Goal: Check status: Check status

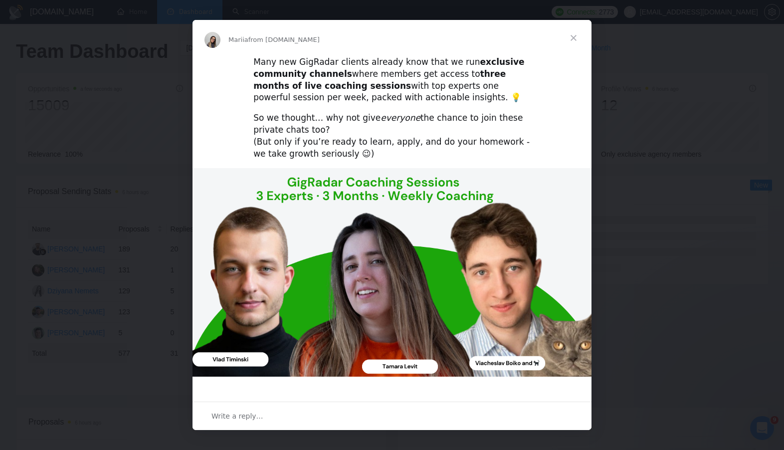
click at [565, 35] on span "Close" at bounding box center [574, 38] width 36 height 36
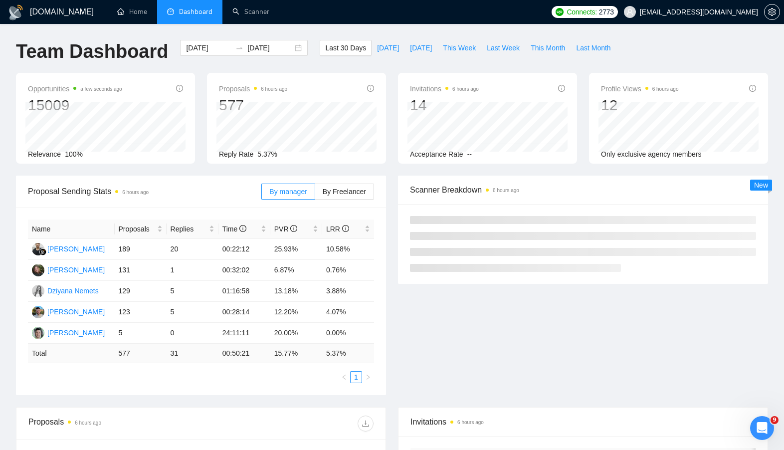
click at [409, 69] on div "Last 30 Days [DATE] [DATE] This Week Last Week This Month Last Month" at bounding box center [468, 56] width 308 height 33
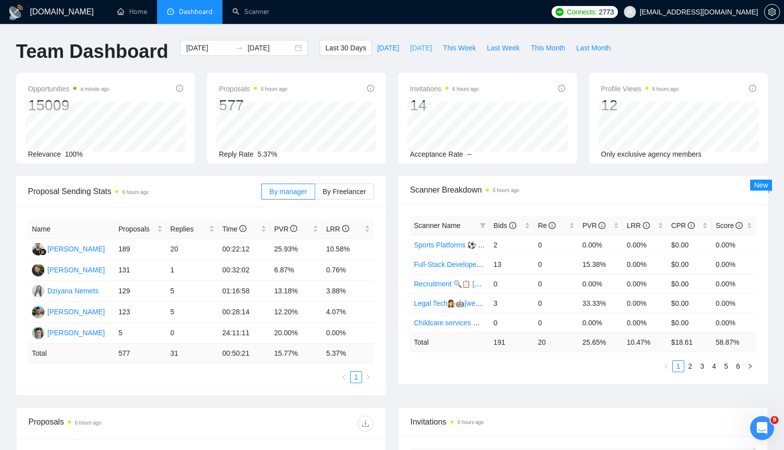
click at [419, 49] on span "[DATE]" at bounding box center [421, 47] width 22 height 11
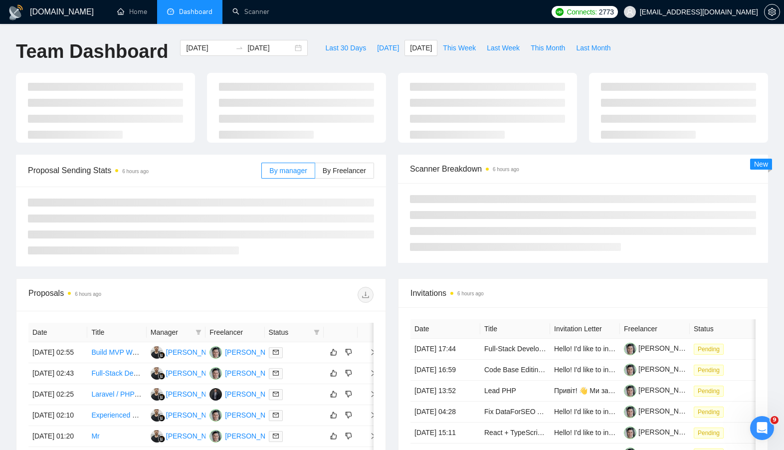
type input "[DATE]"
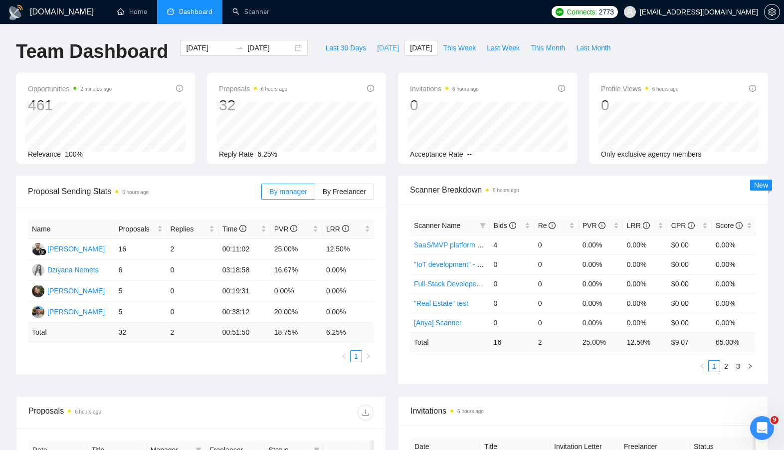
click at [377, 51] on span "[DATE]" at bounding box center [388, 47] width 22 height 11
type input "[DATE]"
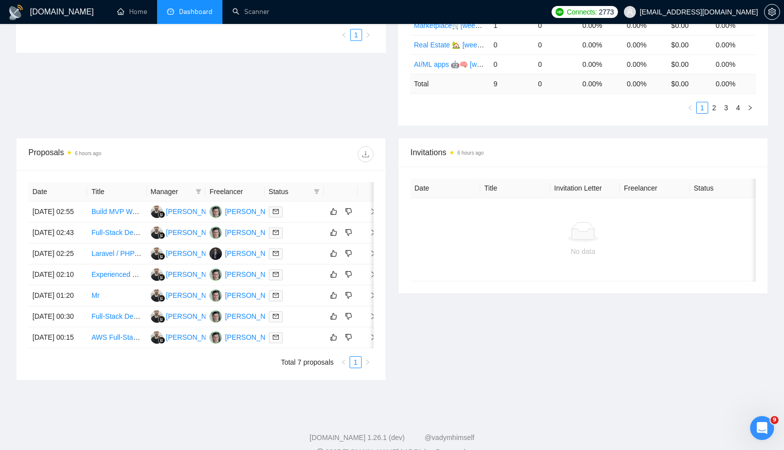
scroll to position [262, 0]
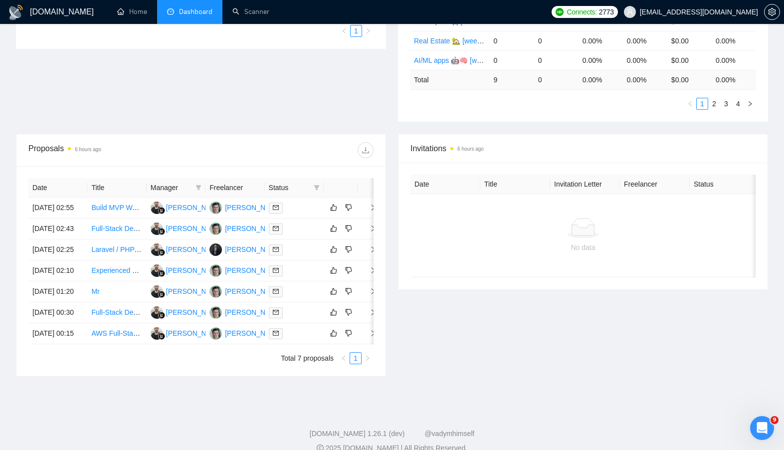
click at [273, 145] on div at bounding box center [287, 150] width 173 height 16
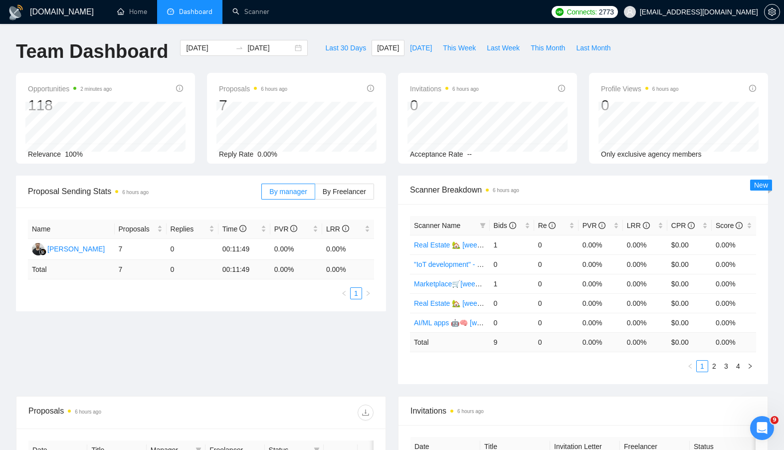
click at [398, 56] on div "Last 30 Days [DATE] [DATE] This Week Last Week This Month Last Month" at bounding box center [468, 56] width 308 height 33
click at [410, 53] on span "[DATE]" at bounding box center [421, 47] width 22 height 11
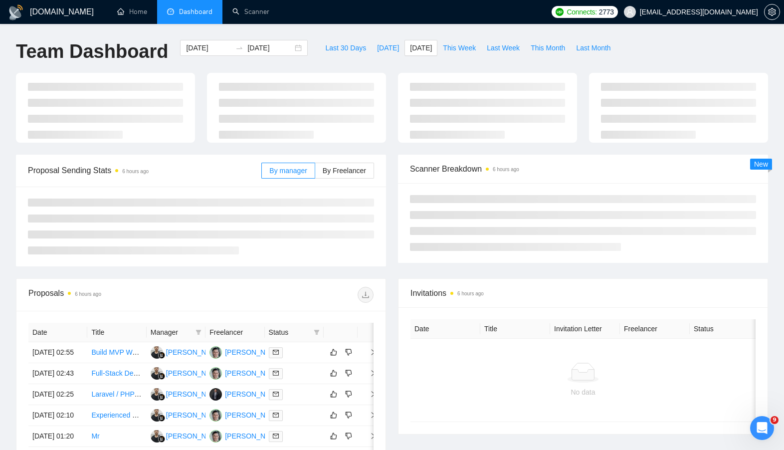
type input "[DATE]"
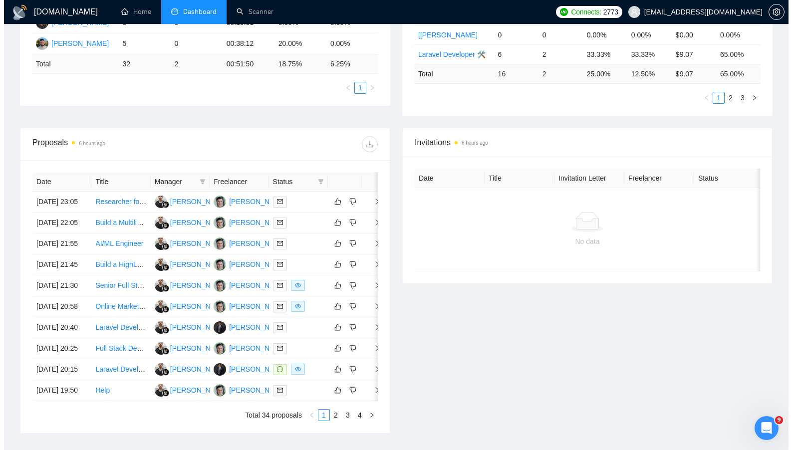
scroll to position [270, 0]
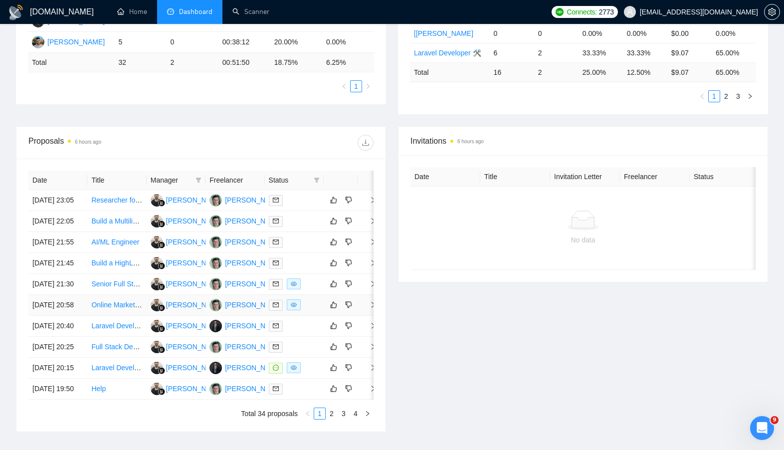
click at [312, 311] on div at bounding box center [294, 304] width 51 height 11
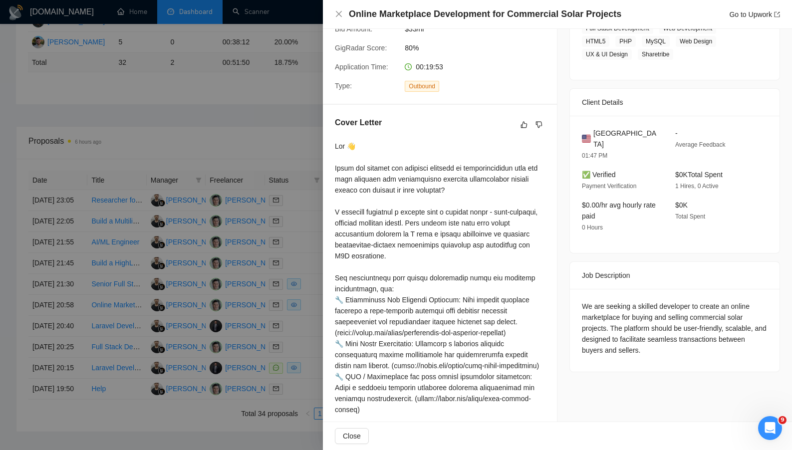
scroll to position [260, 0]
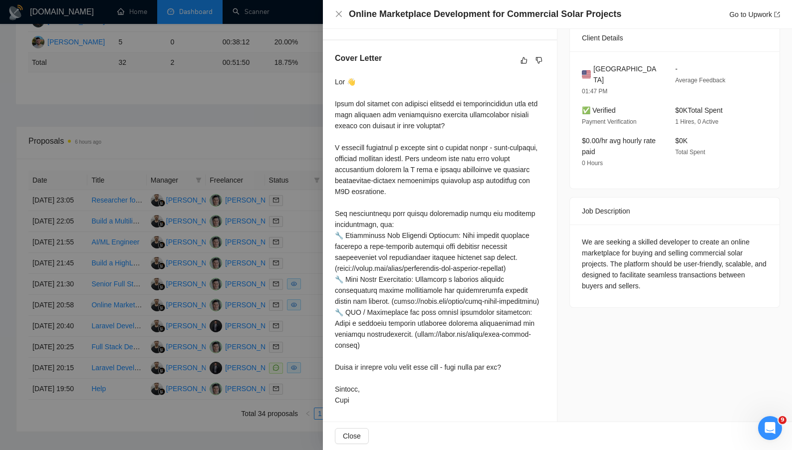
click at [574, 270] on div "We are seeking a skilled developer to create an online marketplace for buying a…" at bounding box center [675, 266] width 210 height 83
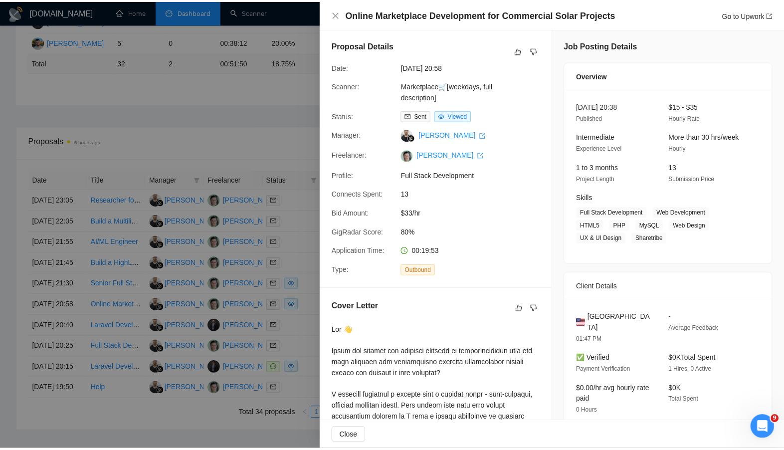
scroll to position [0, 0]
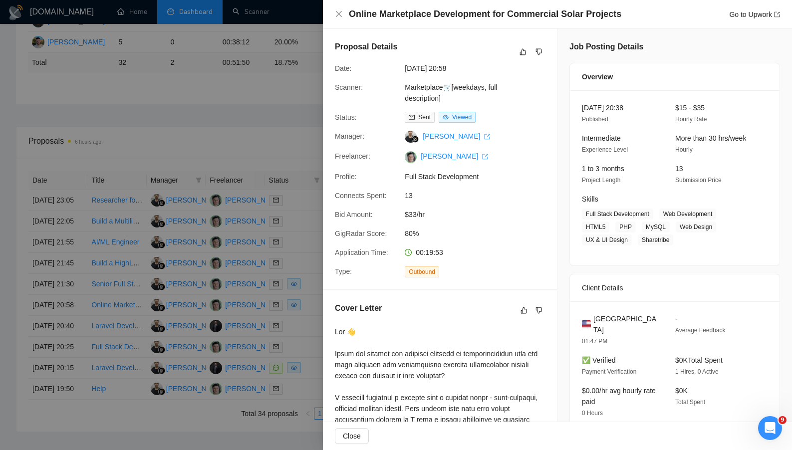
drag, startPoint x: 251, startPoint y: 39, endPoint x: 247, endPoint y: 24, distance: 15.0
click at [251, 39] on div at bounding box center [396, 225] width 792 height 450
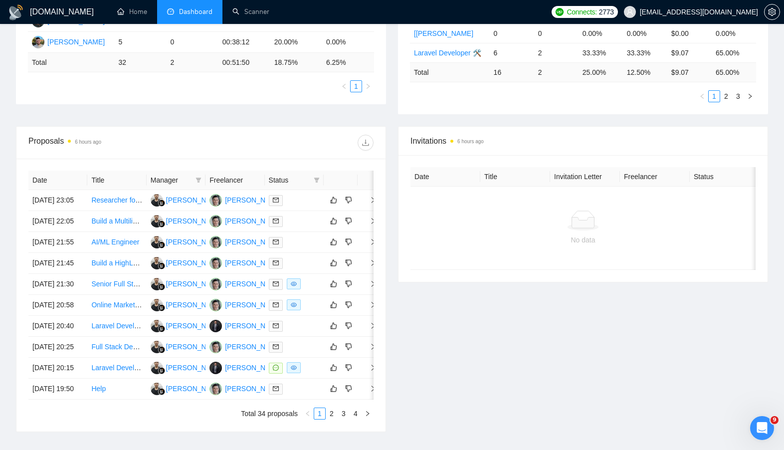
click at [194, 115] on div "Proposal Sending Stats 6 hours ago By manager By Freelancer Name Proposals Repl…" at bounding box center [392, 16] width 764 height 221
